Goal: Task Accomplishment & Management: Manage account settings

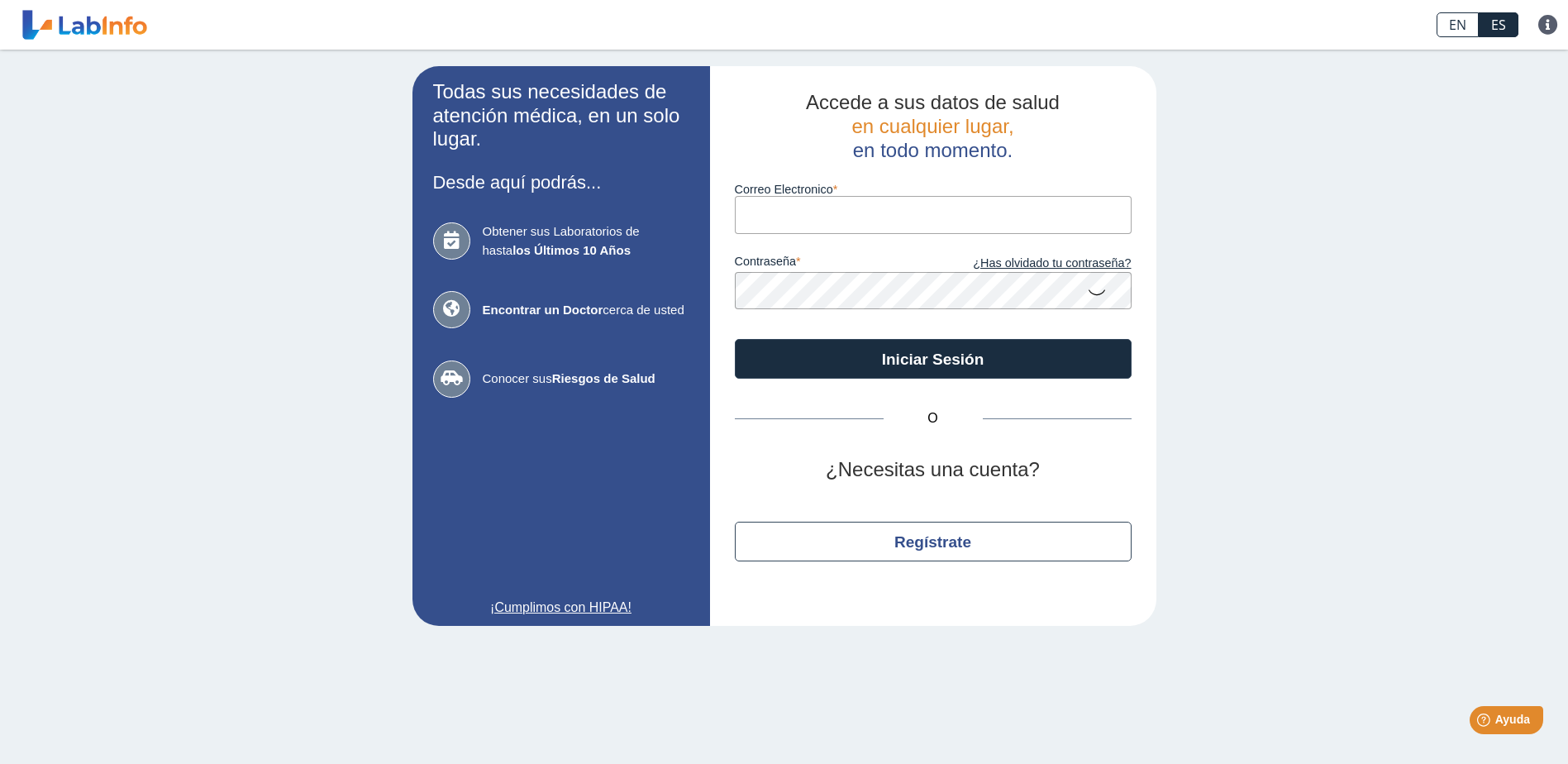
click at [786, 220] on input "Correo Electronico" at bounding box center [933, 214] width 397 height 37
type input "[PERSON_NAME][EMAIL_ADDRESS][PERSON_NAME][DOMAIN_NAME]"
click at [735, 339] on button "Iniciar Sesión" at bounding box center [933, 359] width 397 height 40
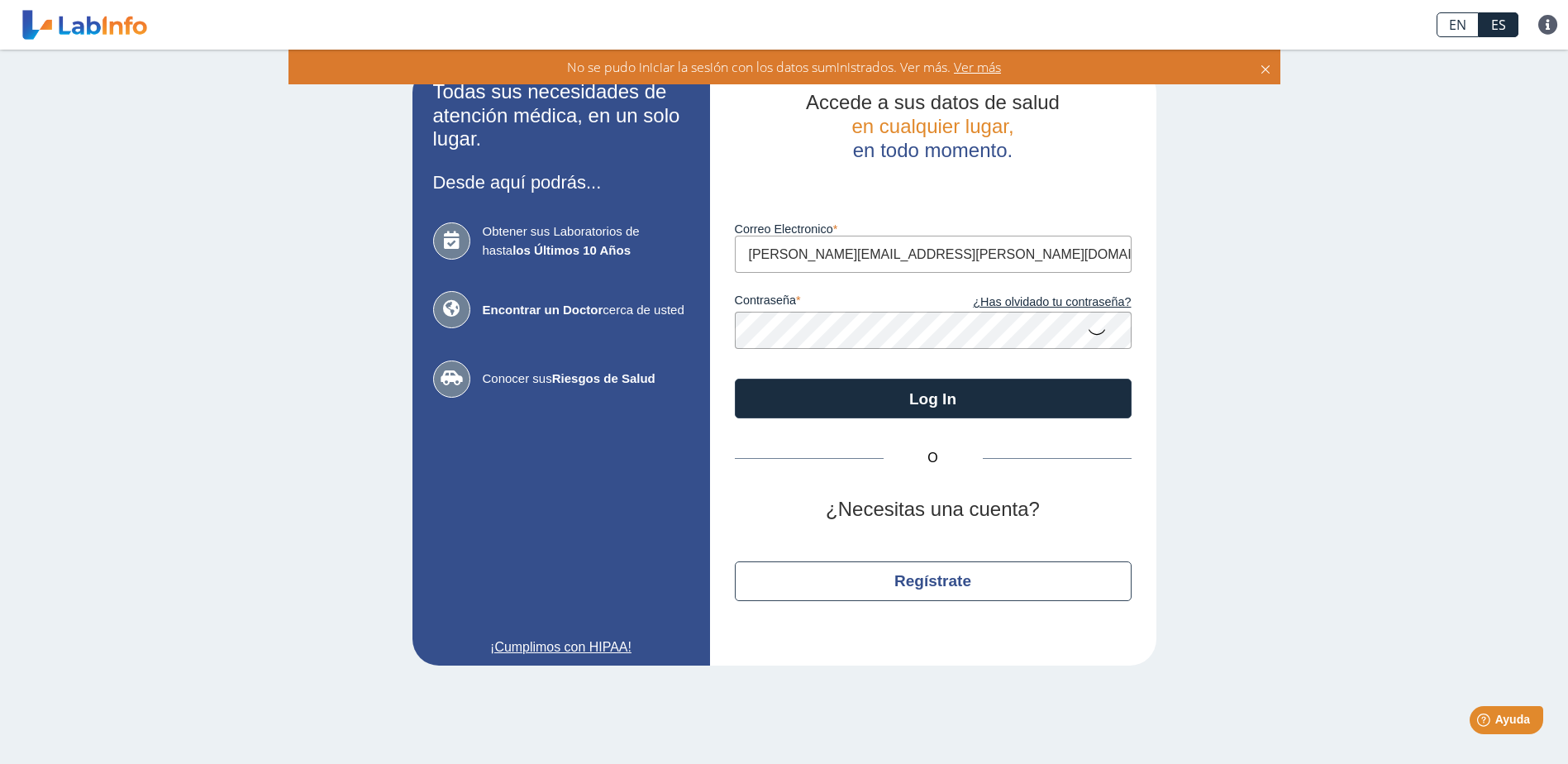
click at [673, 334] on app-login "Todas sus necesidades de atención médica, en un solo lugar. Desde aquí podrás..…" at bounding box center [784, 366] width 744 height 599
click at [735, 378] on button "Log In" at bounding box center [933, 398] width 397 height 40
click at [1066, 300] on link "¿Has olvidado tu contraseña?" at bounding box center [1033, 303] width 199 height 18
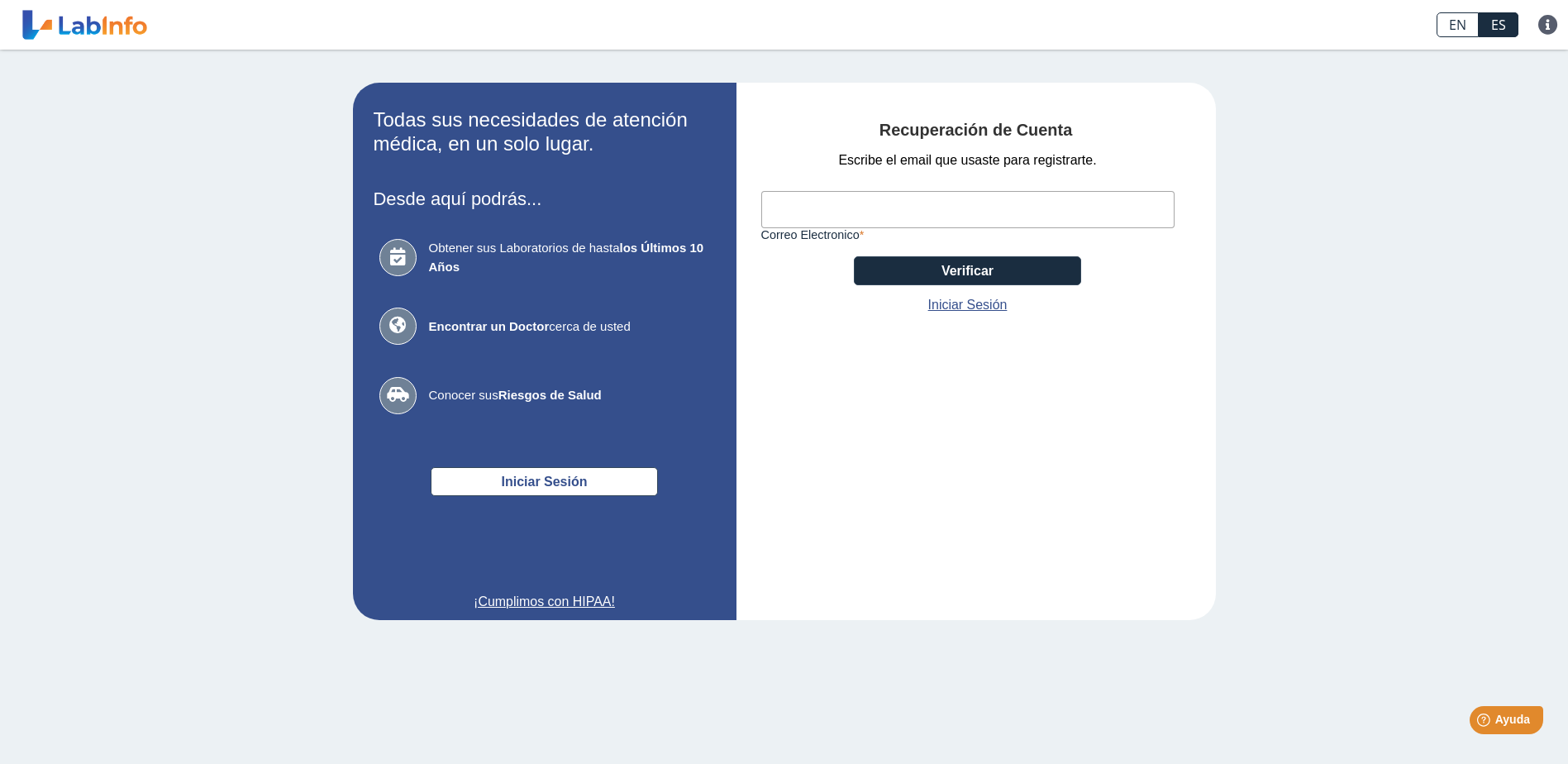
click at [865, 203] on input "Correo Electronico" at bounding box center [968, 209] width 413 height 37
type input "[PERSON_NAME][EMAIL_ADDRESS][PERSON_NAME][DOMAIN_NAME]"
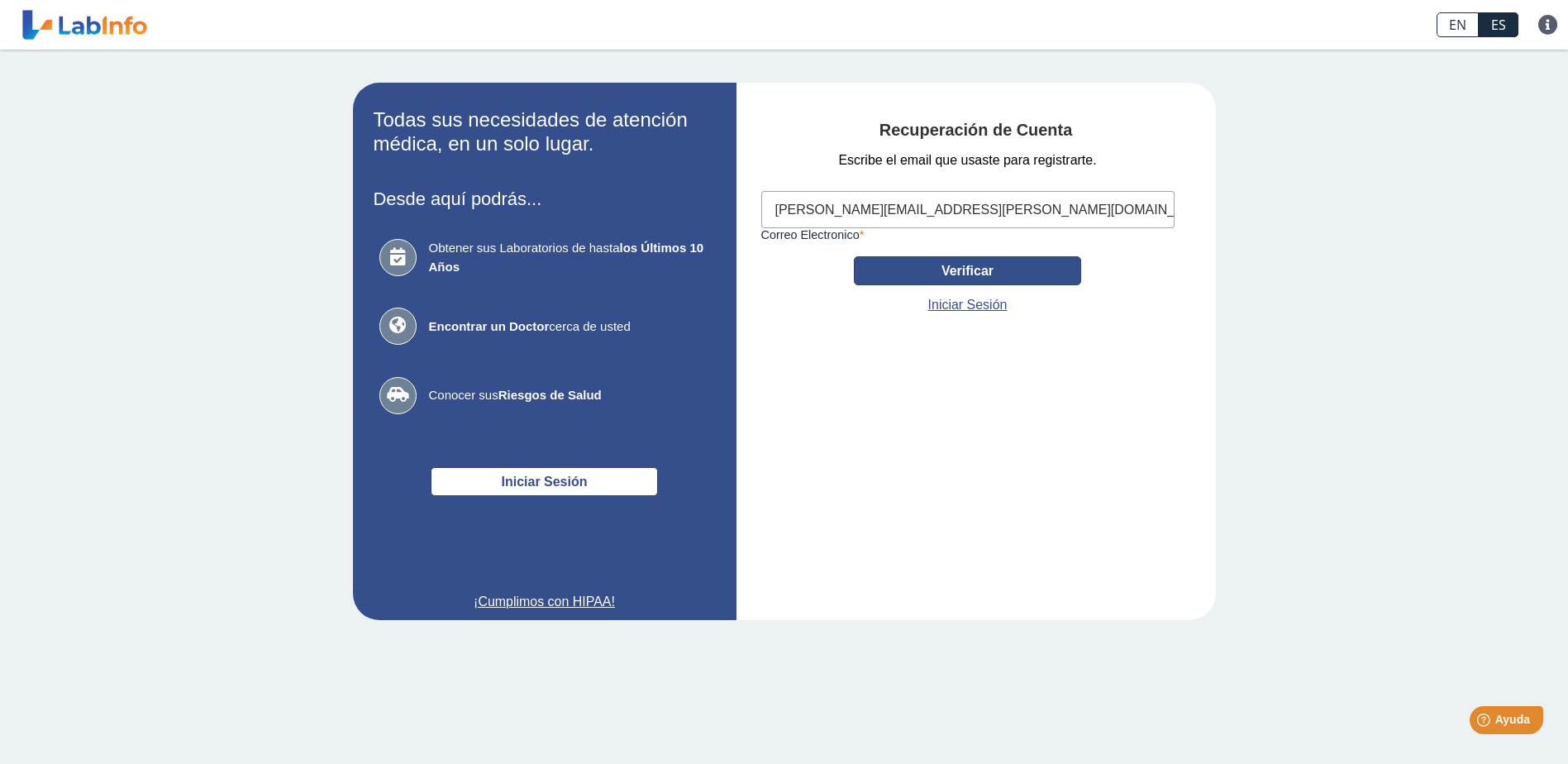
click at [905, 262] on button "Verificar" at bounding box center [967, 270] width 227 height 29
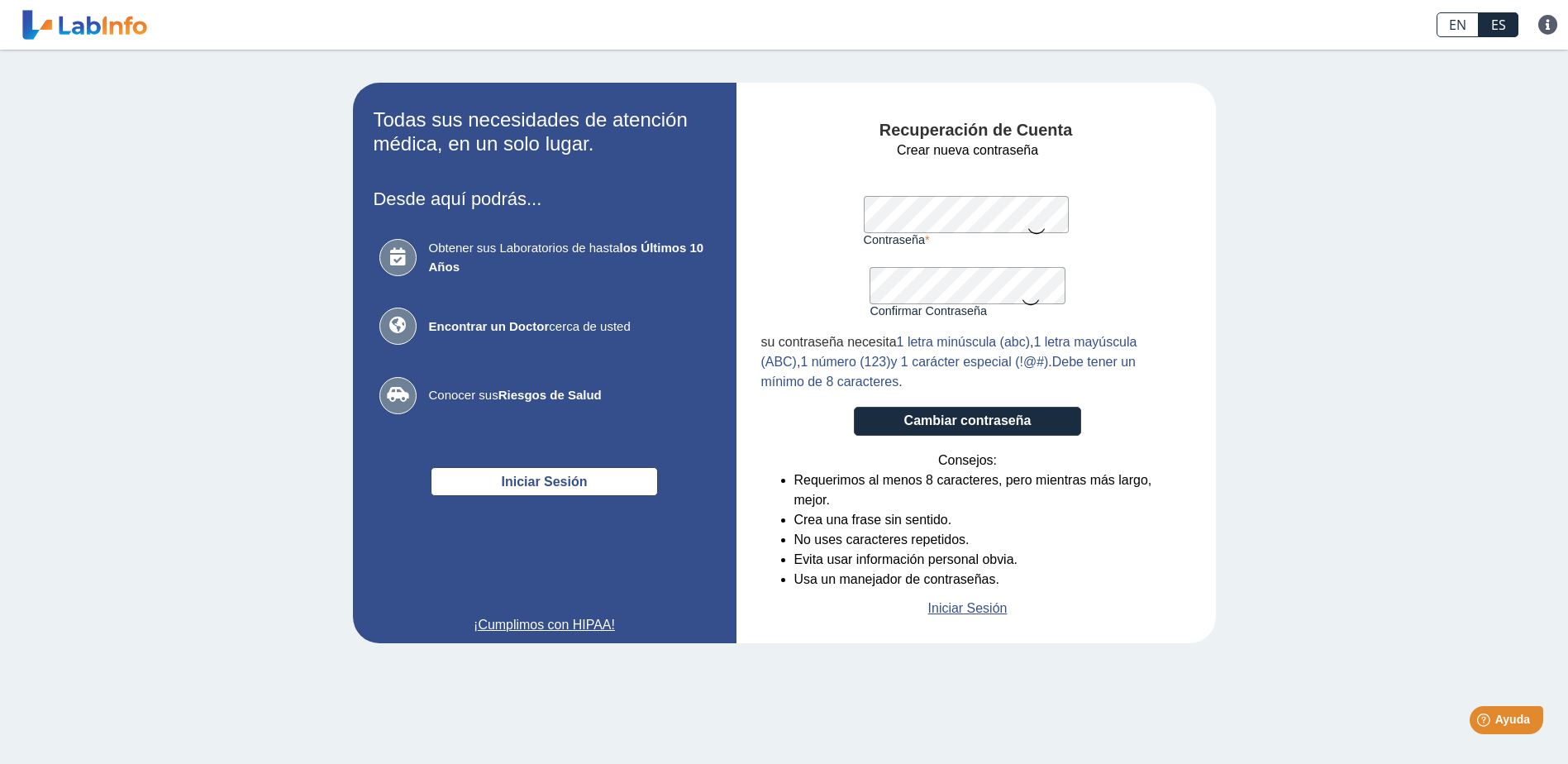
click at [854, 407] on button "Cambiar contraseña" at bounding box center [967, 421] width 227 height 29
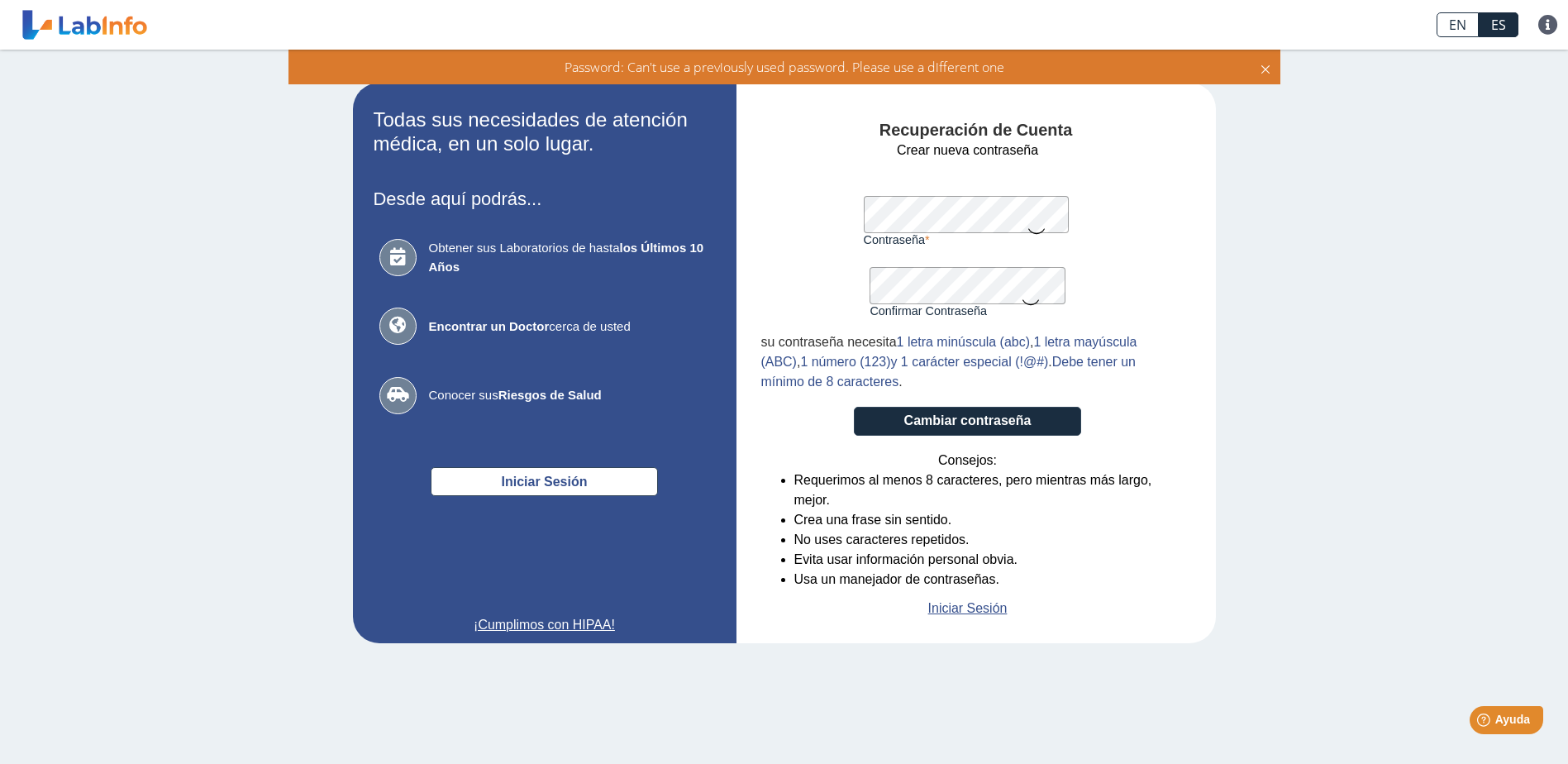
click at [1465, 23] on link "EN" at bounding box center [1457, 25] width 42 height 25
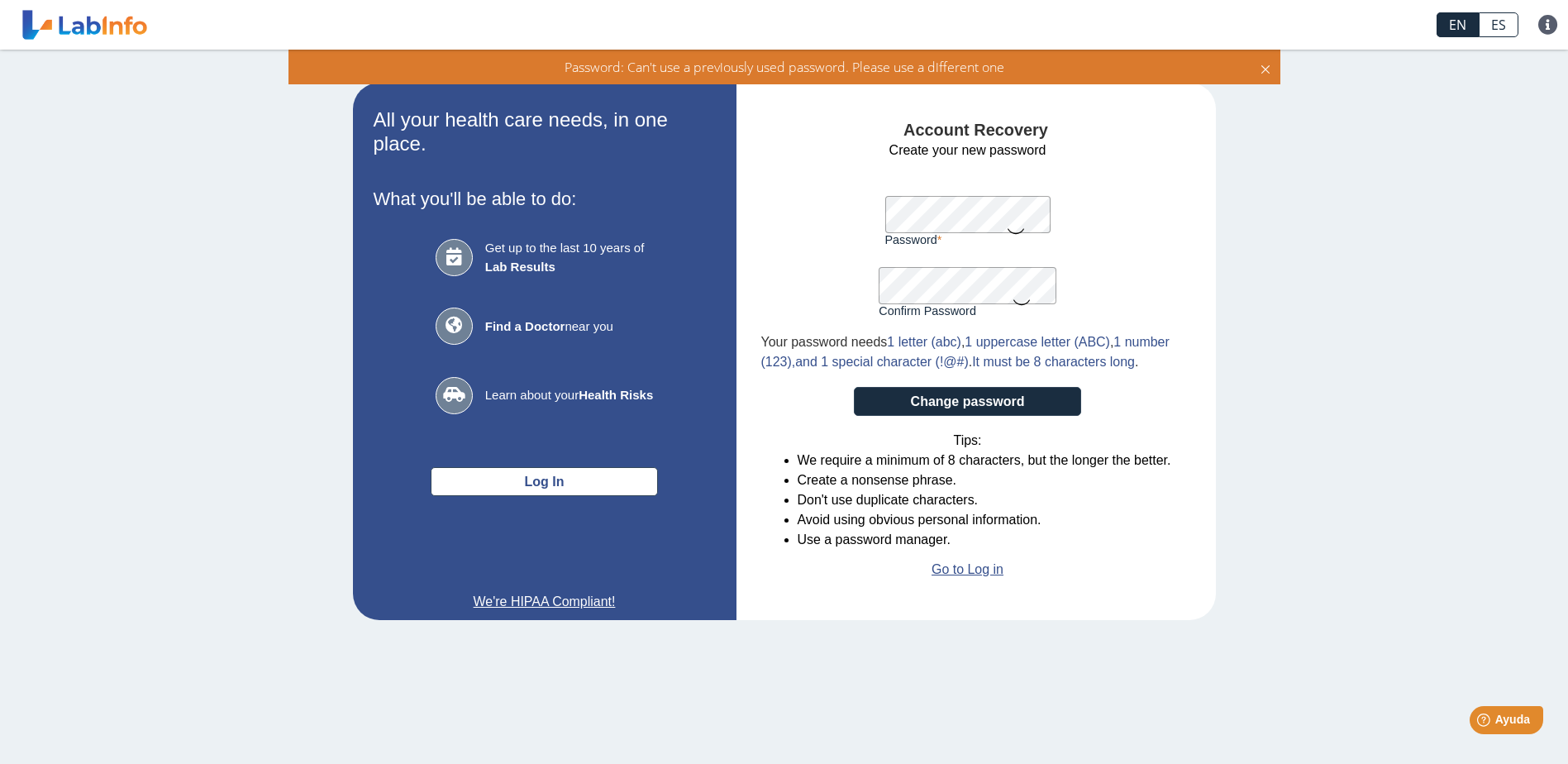
click at [1511, 26] on link "ES" at bounding box center [1499, 25] width 40 height 25
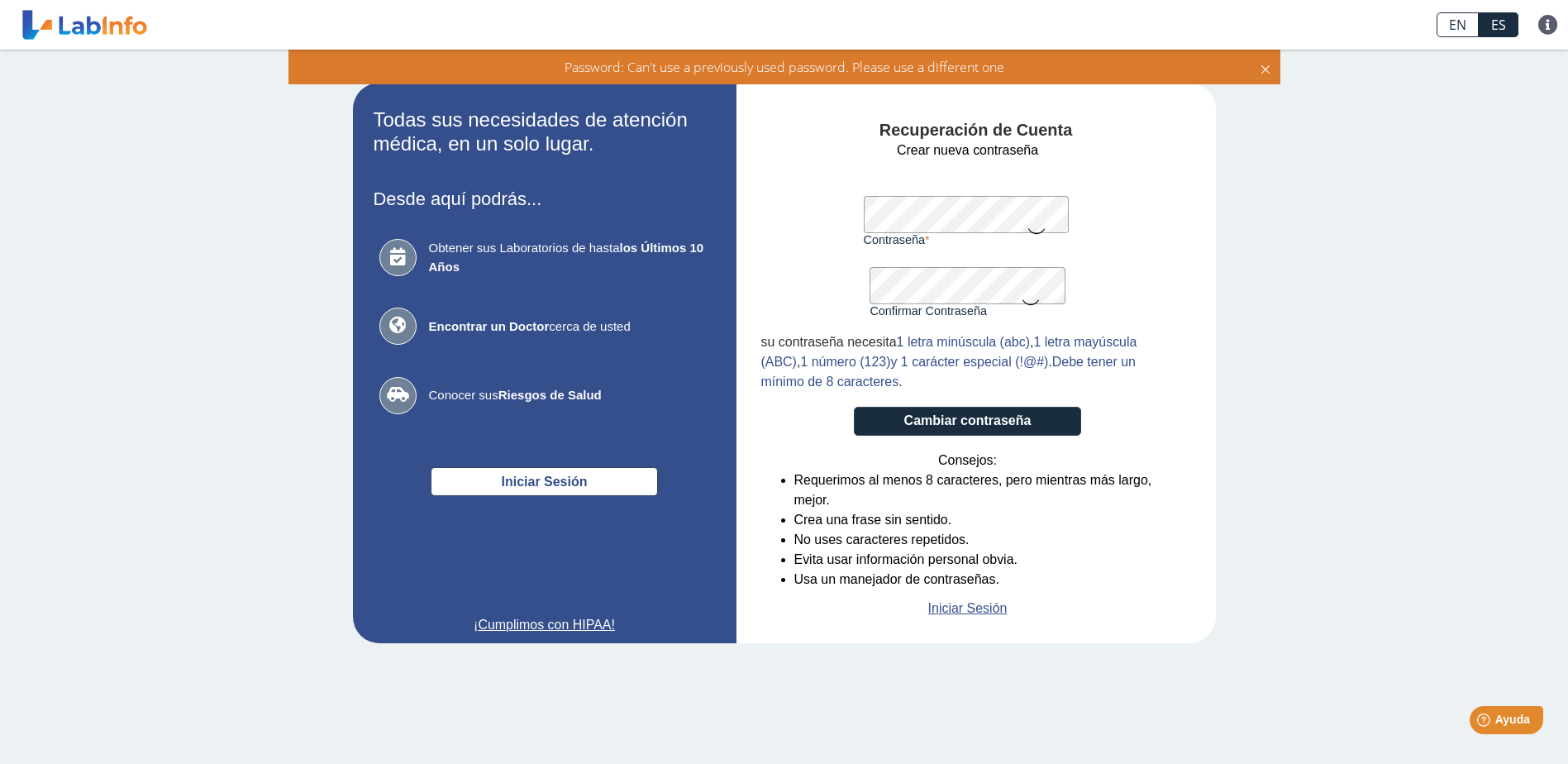
click at [817, 275] on form "Crear nueva contraseña Contraseña Una contraseña válida es requerida Confirmar …" at bounding box center [968, 379] width 413 height 478
click at [722, 224] on app-recovery "Todas sus necesidades de atención médica, en un solo lugar. Desde aquí podrás..…" at bounding box center [784, 362] width 959 height 560
click at [912, 412] on button "Cambiar contraseña" at bounding box center [967, 421] width 227 height 29
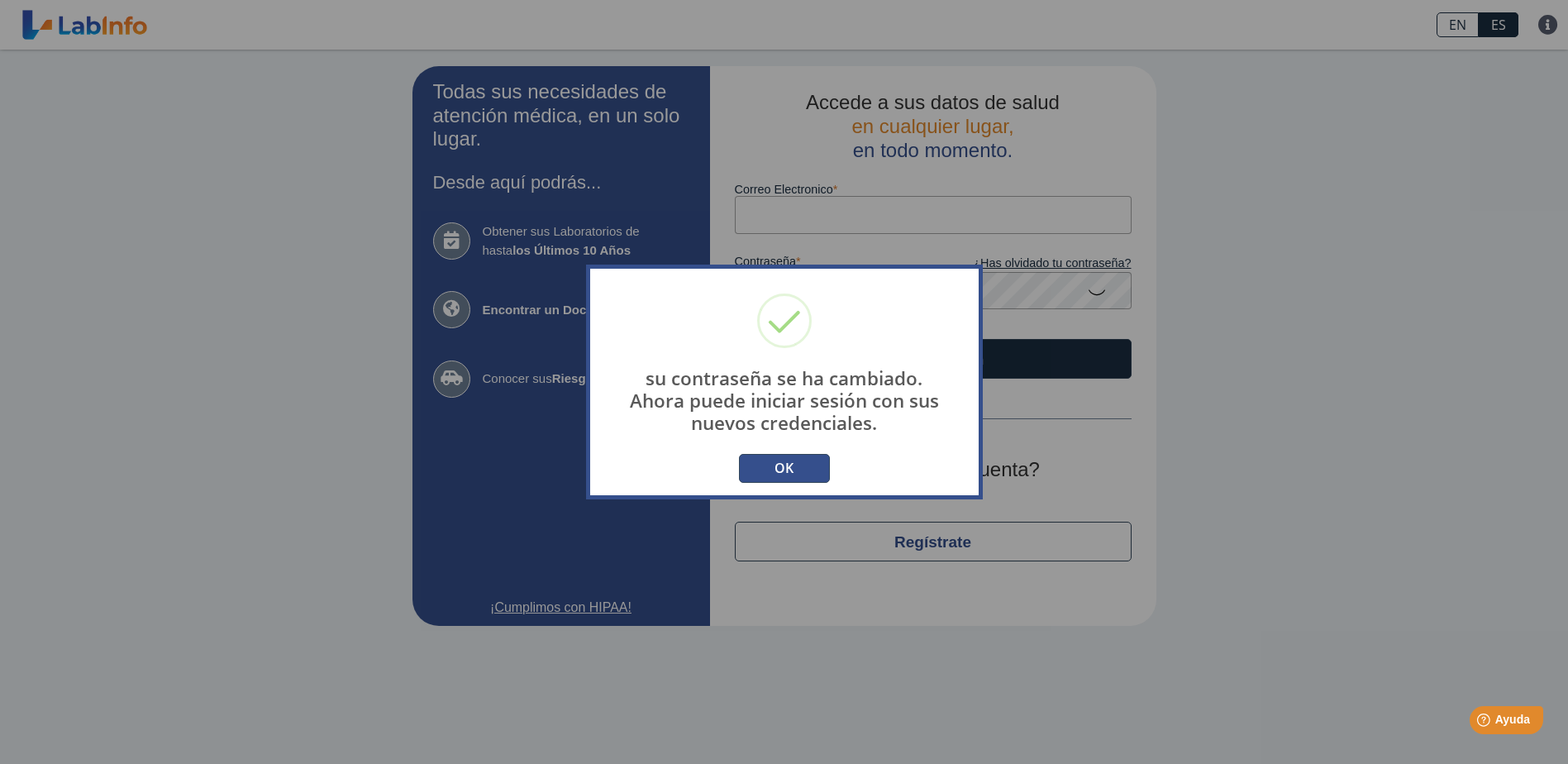
click at [782, 471] on button "OK" at bounding box center [784, 468] width 91 height 29
